Goal: Find specific page/section: Find specific page/section

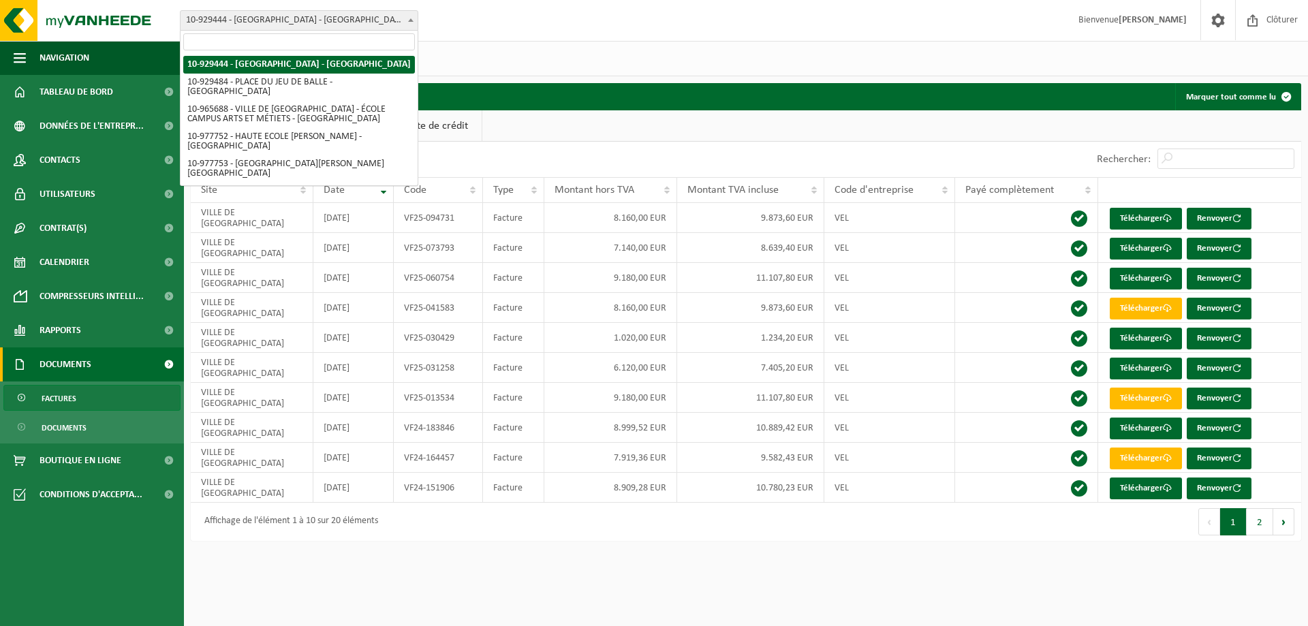
click at [395, 25] on span "10-929444 - [GEOGRAPHIC_DATA] - [GEOGRAPHIC_DATA]" at bounding box center [298, 20] width 237 height 19
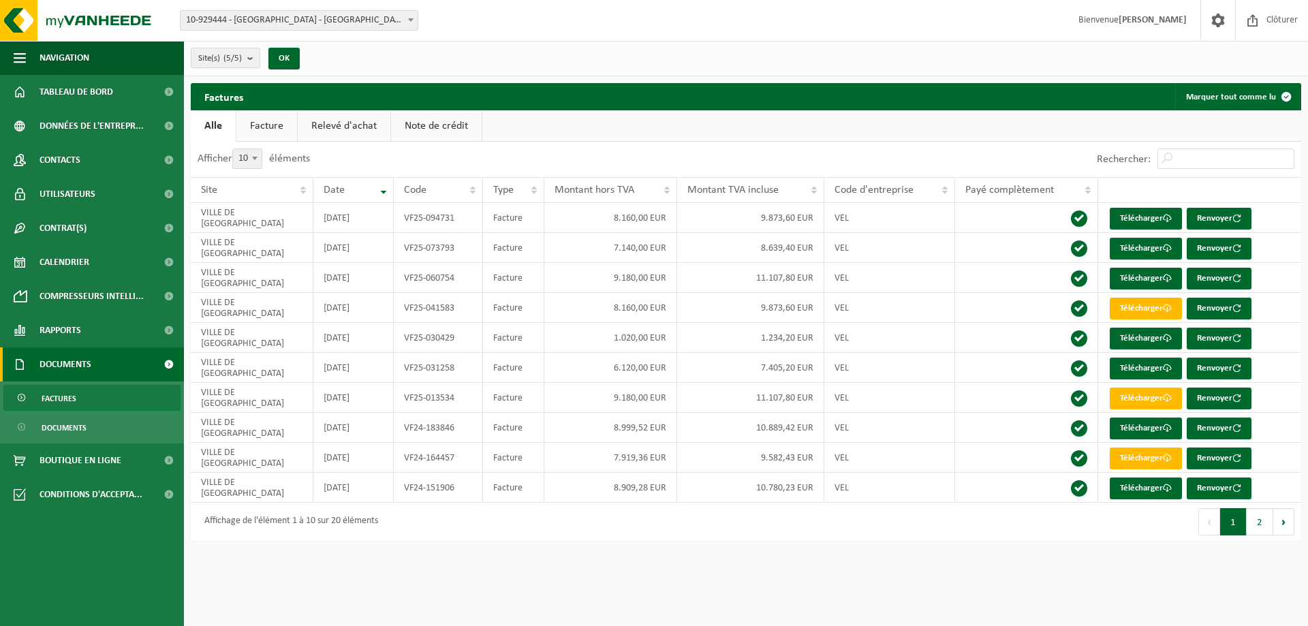
click at [553, 90] on div "Factures Marquer tout comme lu" at bounding box center [746, 96] width 1110 height 27
click at [104, 90] on span "Tableau de bord" at bounding box center [77, 92] width 74 height 34
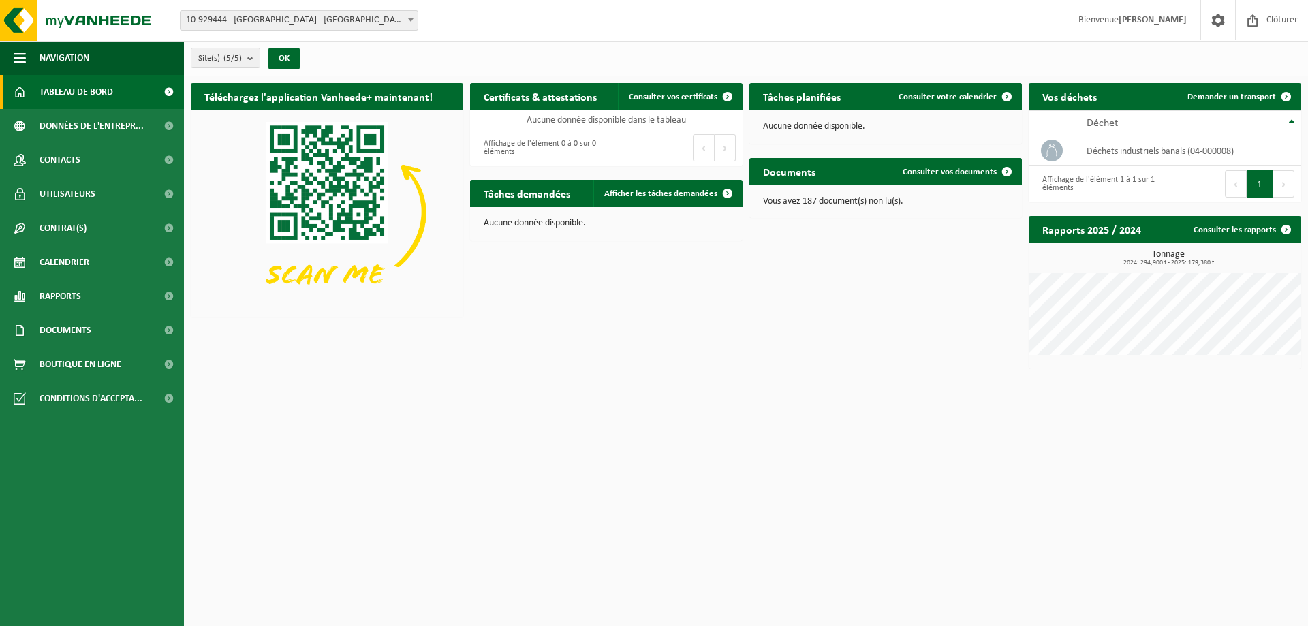
drag, startPoint x: 331, startPoint y: 33, endPoint x: 330, endPoint y: 46, distance: 13.0
